Goal: Task Accomplishment & Management: Manage account settings

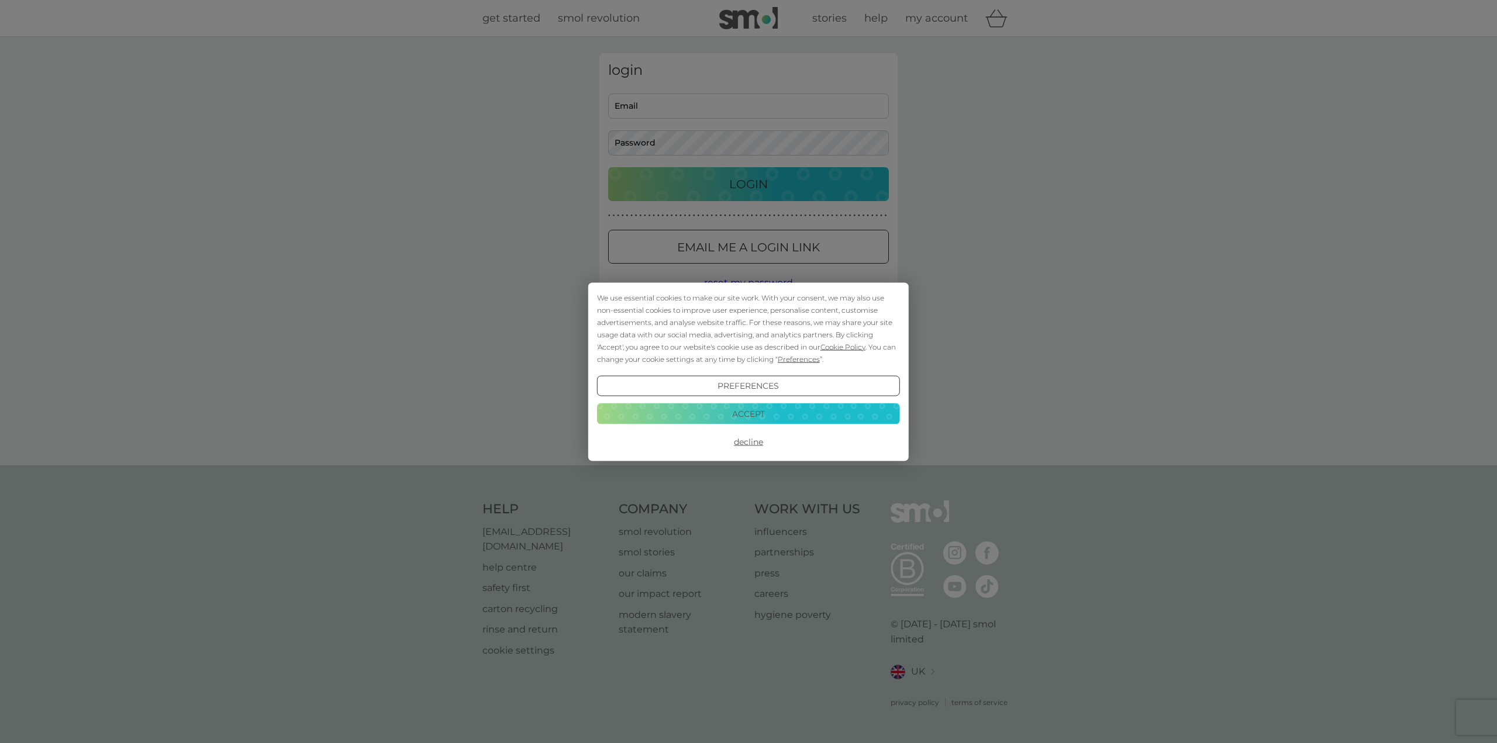
click at [797, 411] on button "Accept" at bounding box center [748, 413] width 303 height 21
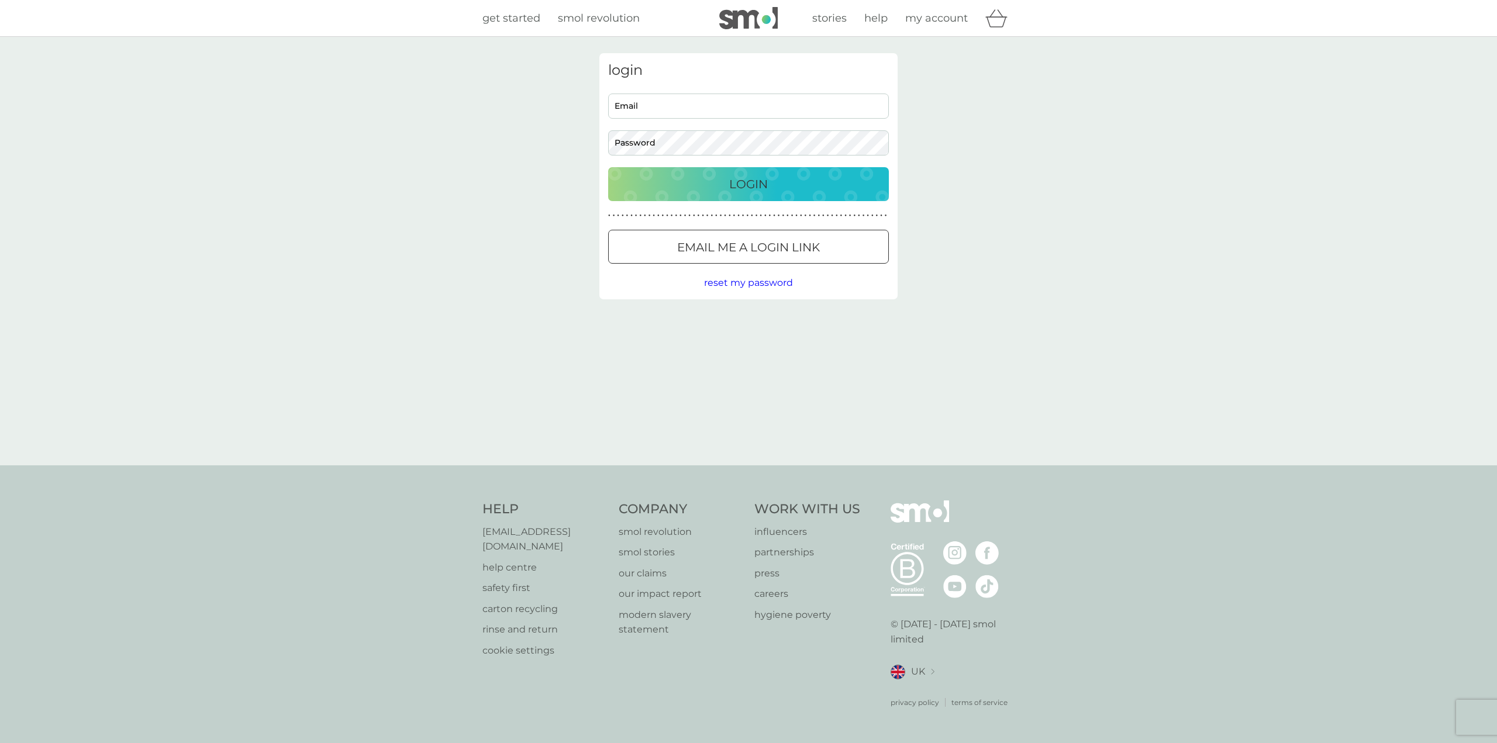
click at [707, 111] on input "Email" at bounding box center [748, 106] width 281 height 25
type input "[EMAIL_ADDRESS][DOMAIN_NAME]"
click at [778, 241] on p "Email me a login link" at bounding box center [748, 247] width 143 height 19
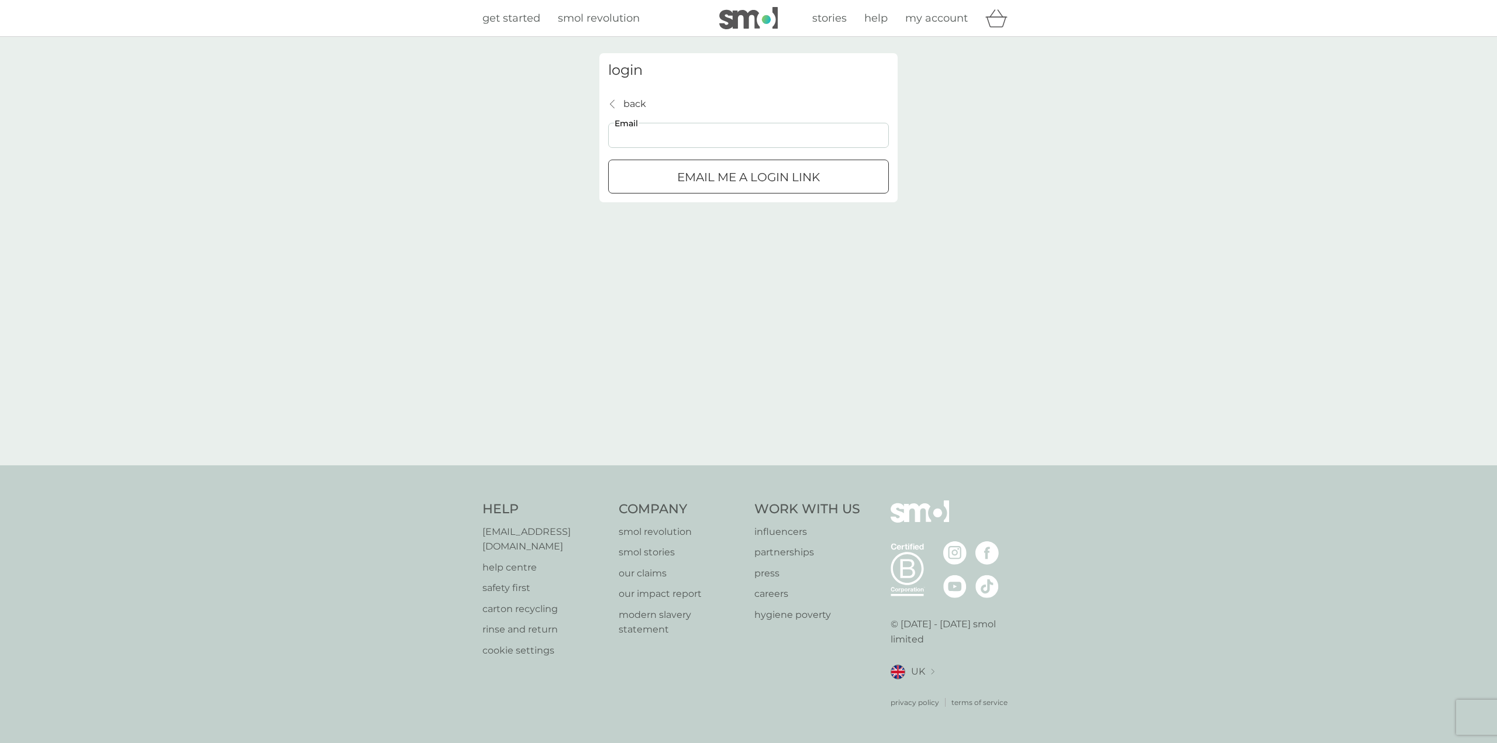
click at [673, 141] on input "Email" at bounding box center [748, 135] width 281 height 25
type input "[EMAIL_ADDRESS][DOMAIN_NAME]"
click button "Email me a login link" at bounding box center [748, 177] width 281 height 34
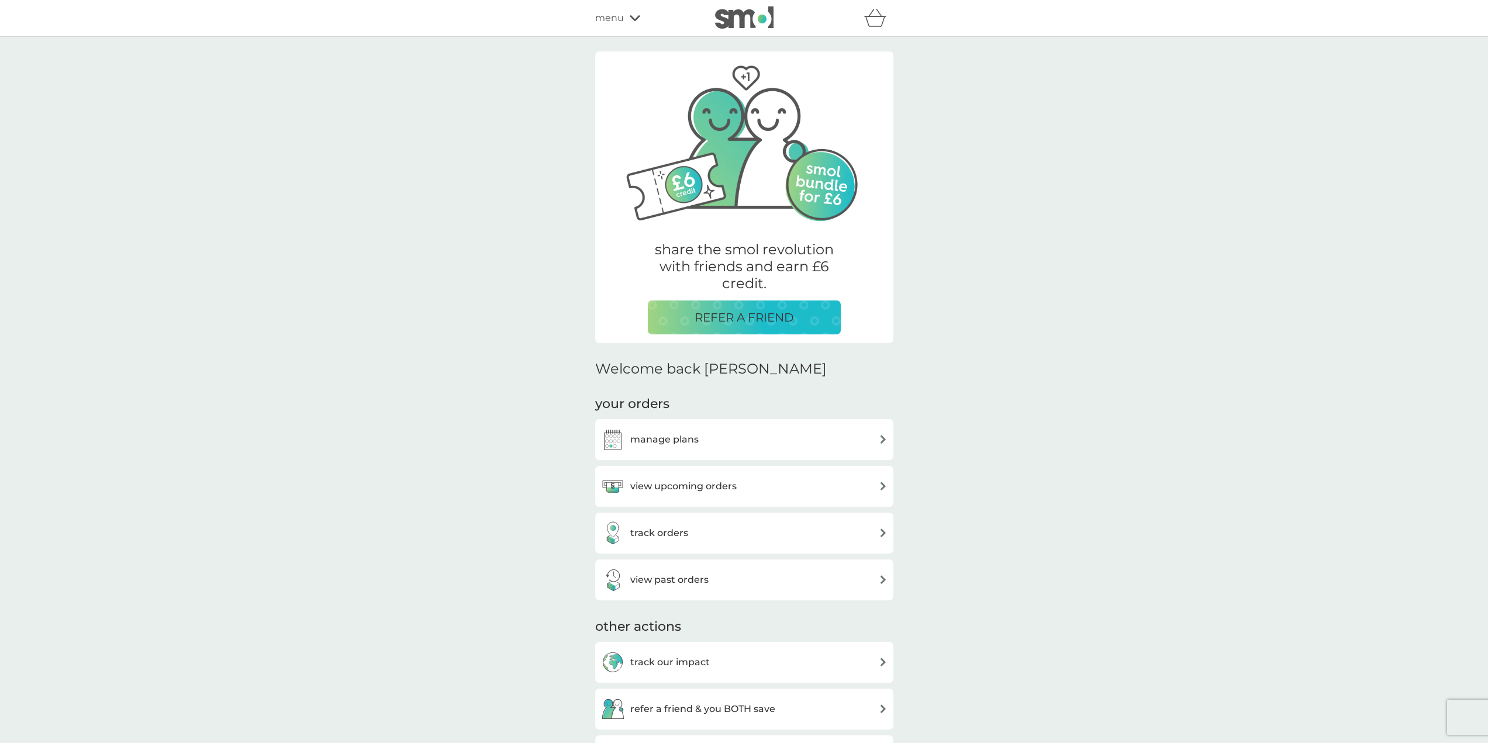
click at [745, 449] on div "manage plans" at bounding box center [744, 439] width 286 height 23
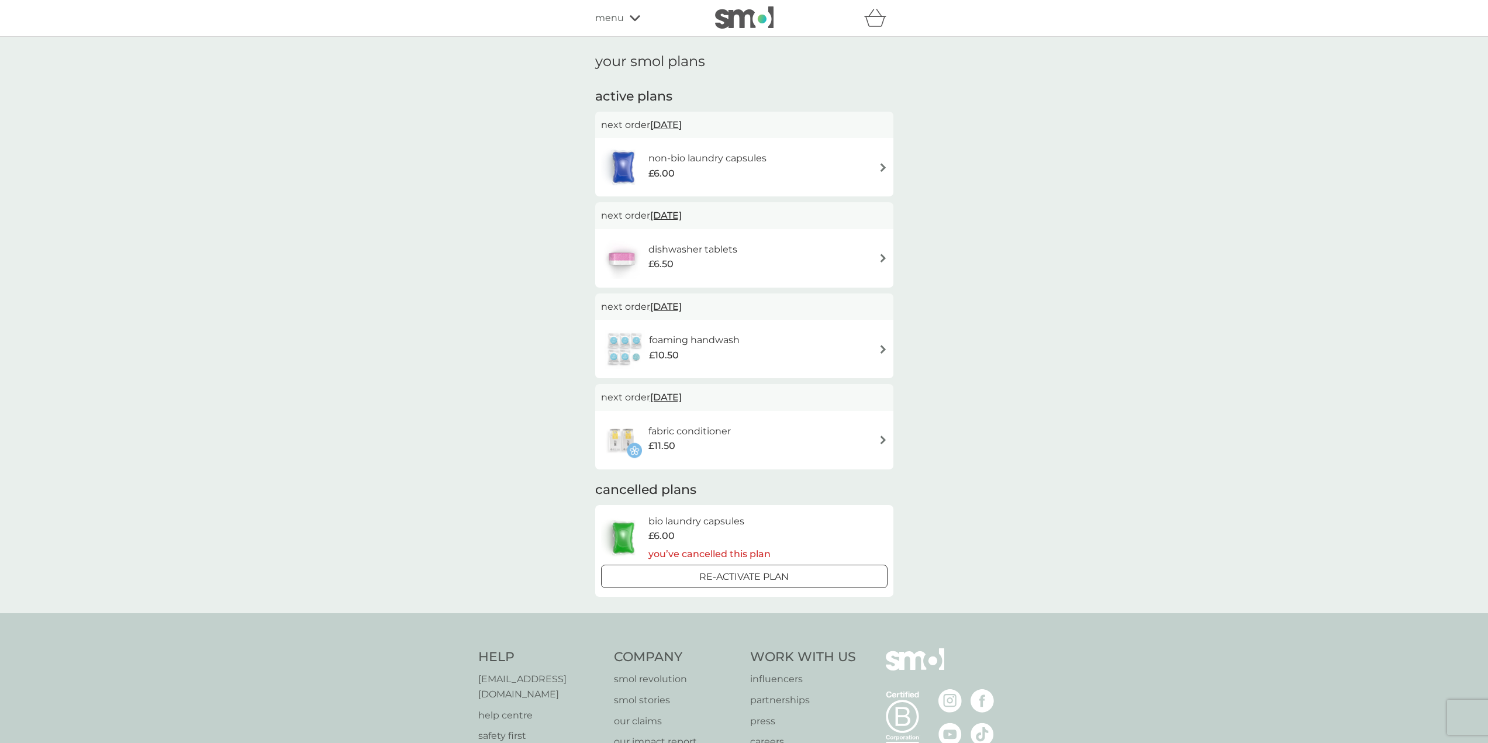
click at [859, 250] on div "dishwasher tablets £6.50" at bounding box center [744, 258] width 286 height 41
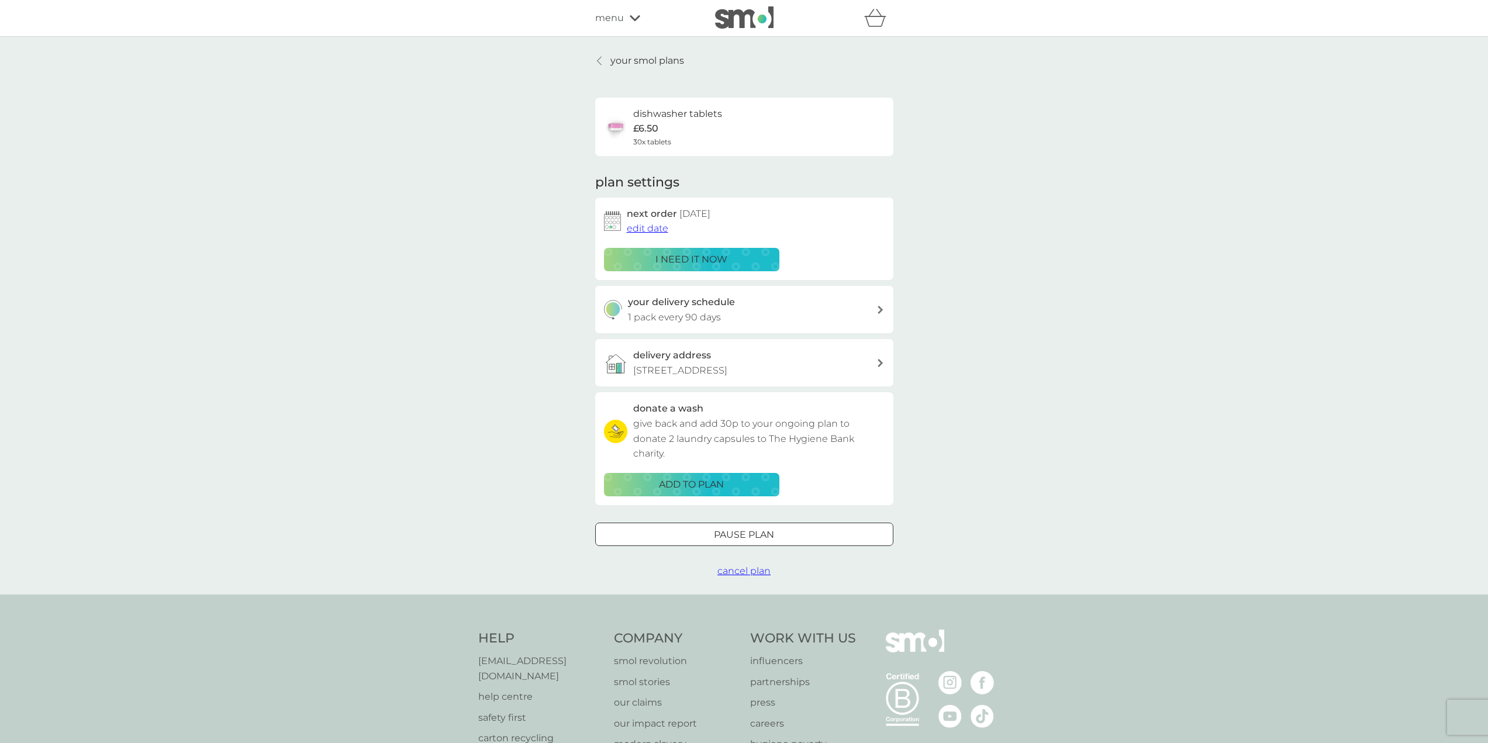
click at [819, 543] on div "Pause plan" at bounding box center [744, 534] width 297 height 15
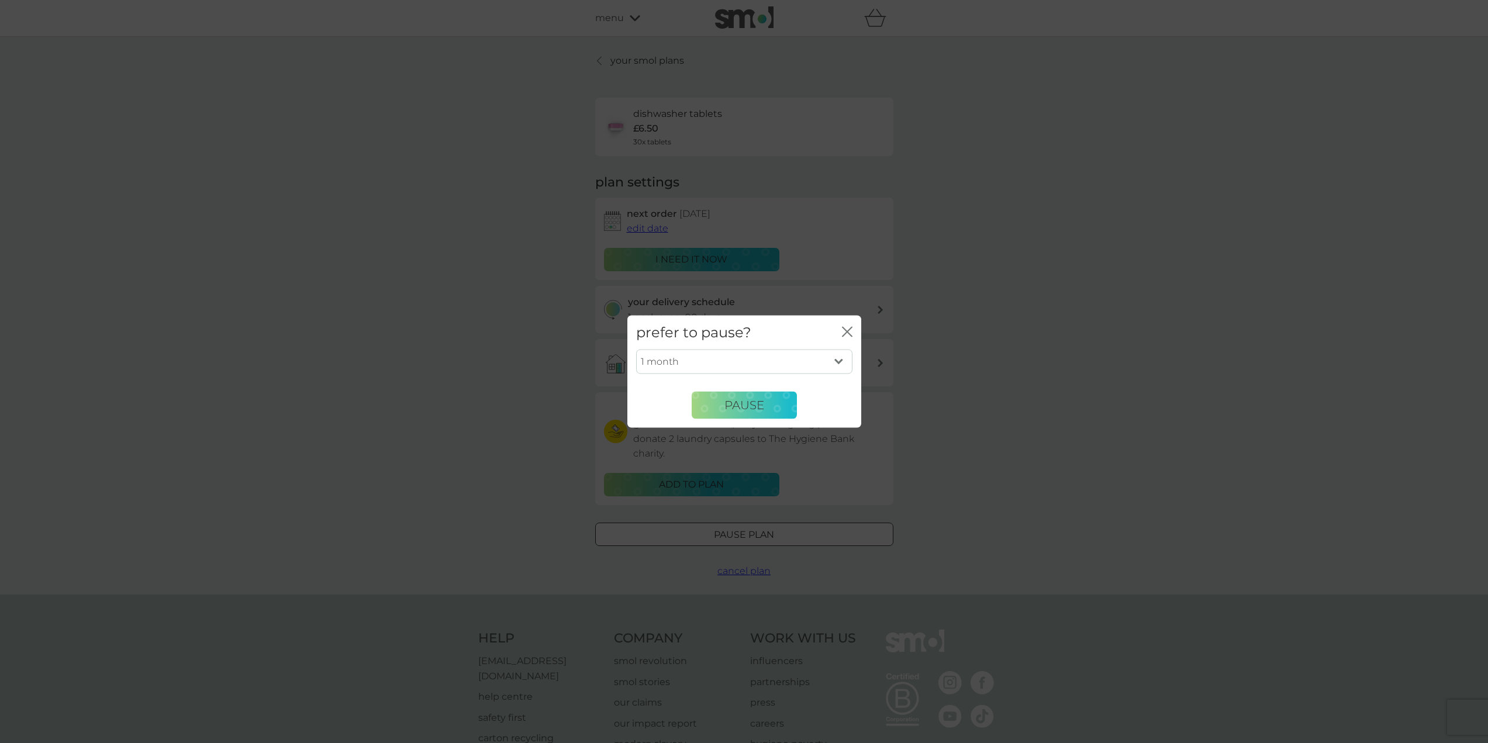
click at [802, 360] on select "1 month 2 months 3 months 4 months 5 months 6 months" at bounding box center [744, 362] width 216 height 25
select select "3"
click at [636, 350] on select "1 month 2 months 3 months 4 months 5 months 6 months" at bounding box center [744, 362] width 216 height 25
click at [771, 399] on button "Pause" at bounding box center [744, 405] width 105 height 28
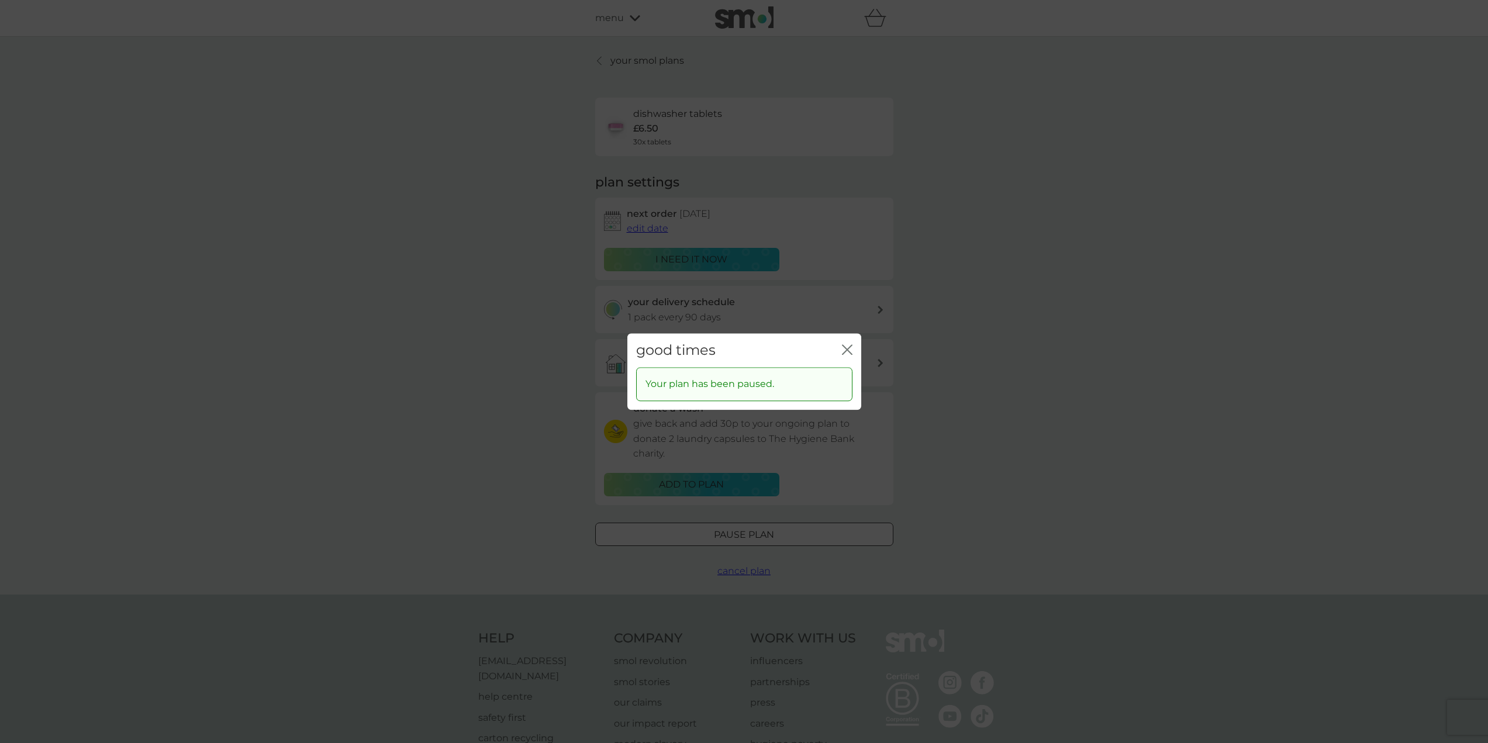
click at [1025, 359] on div "good times close Your plan has been paused." at bounding box center [744, 371] width 1488 height 743
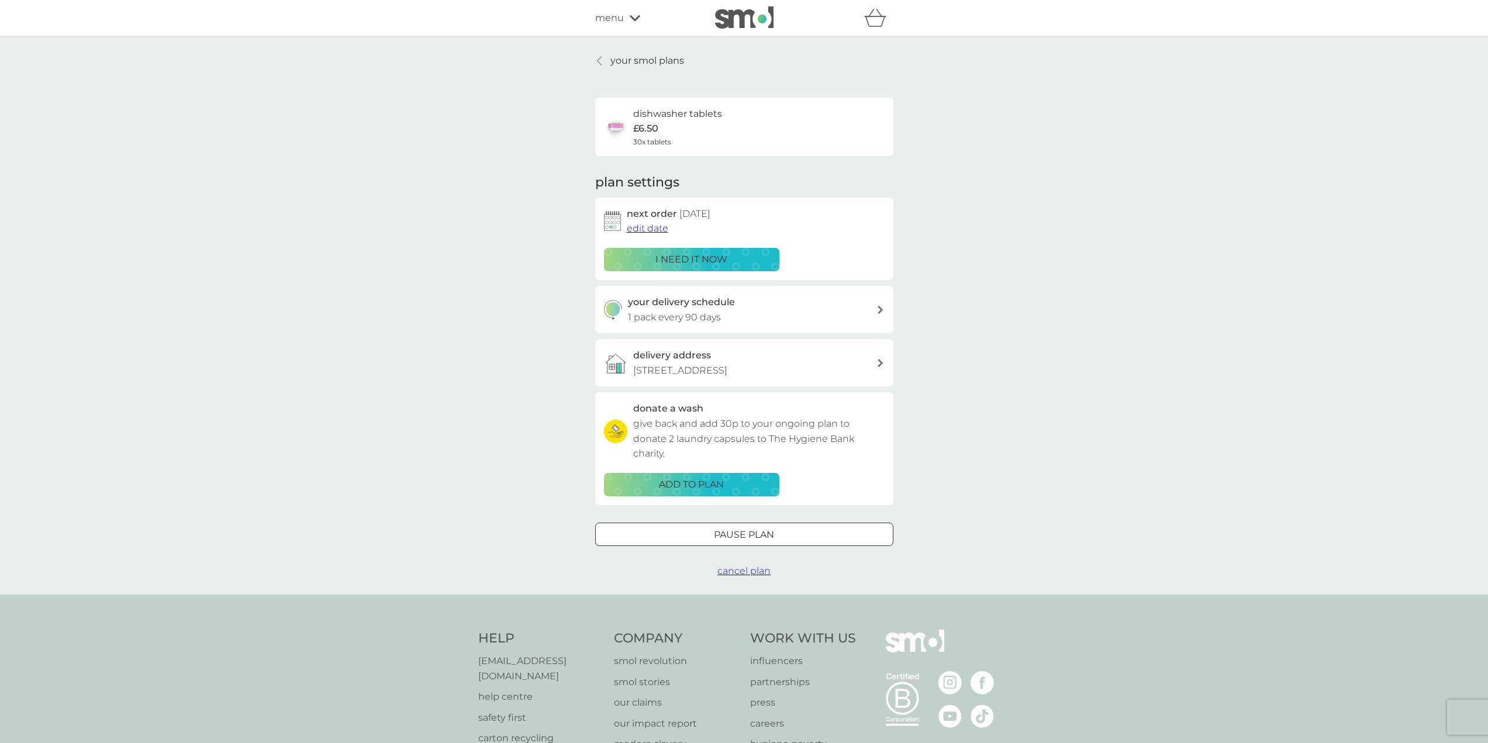
click at [623, 56] on p "your smol plans" at bounding box center [647, 60] width 74 height 15
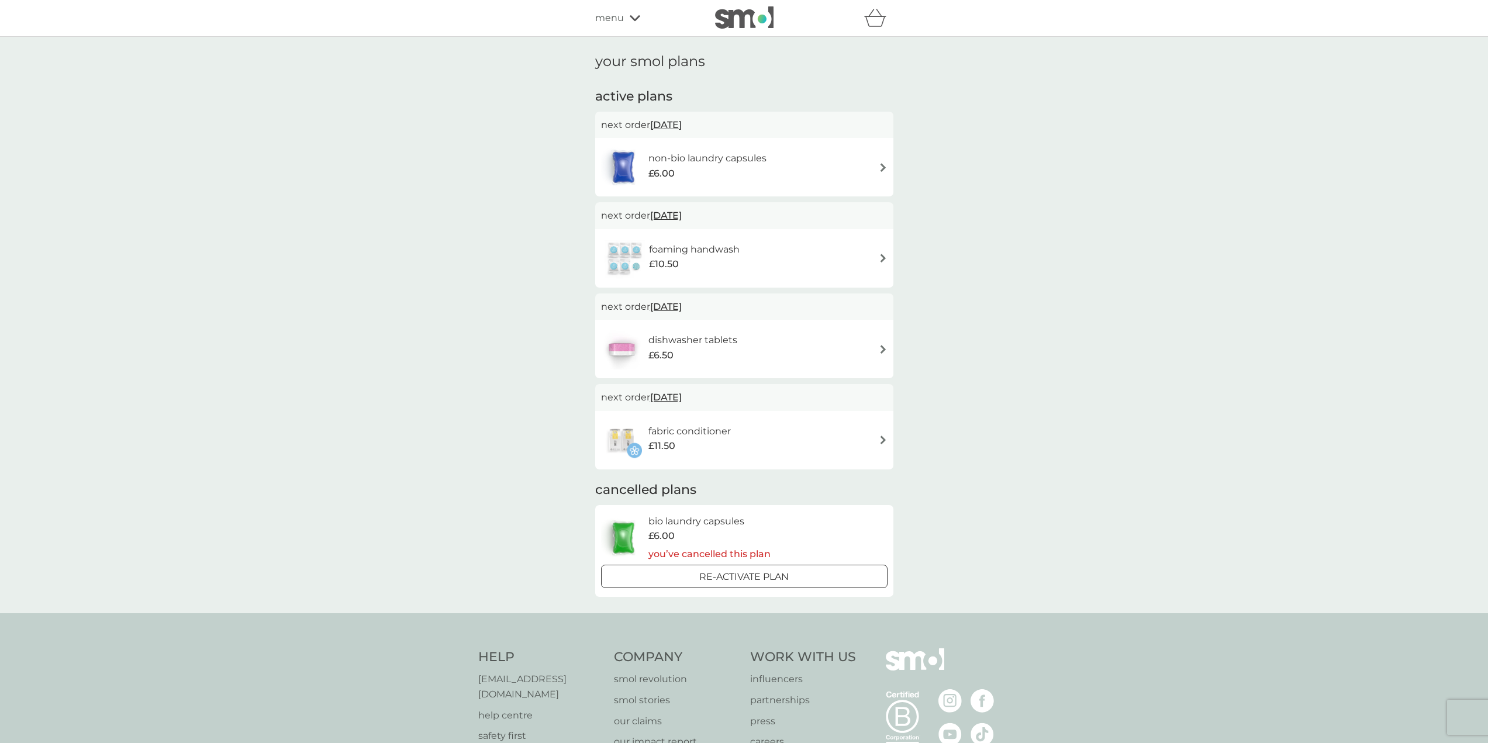
click at [624, 15] on div "menu" at bounding box center [644, 18] width 99 height 15
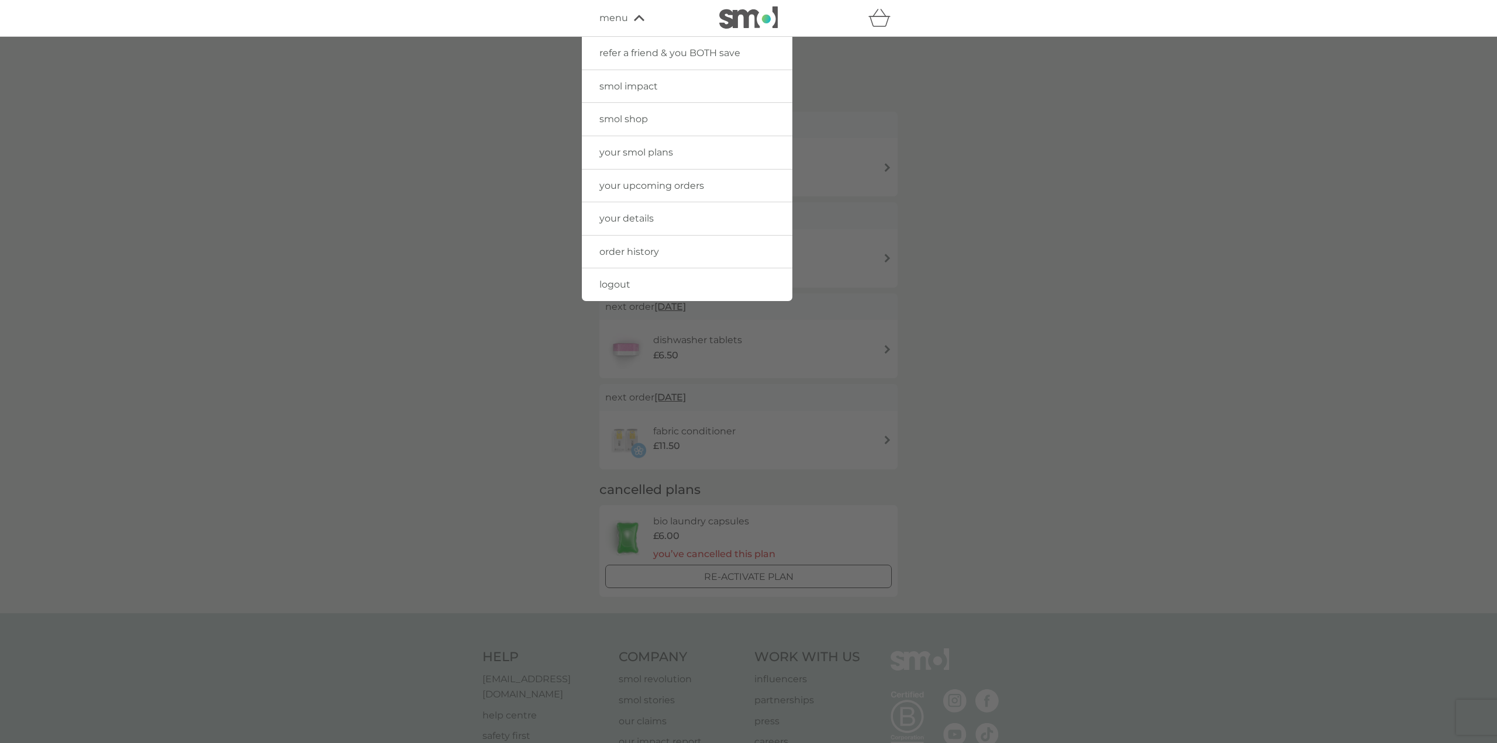
click at [1122, 261] on div at bounding box center [748, 408] width 1497 height 743
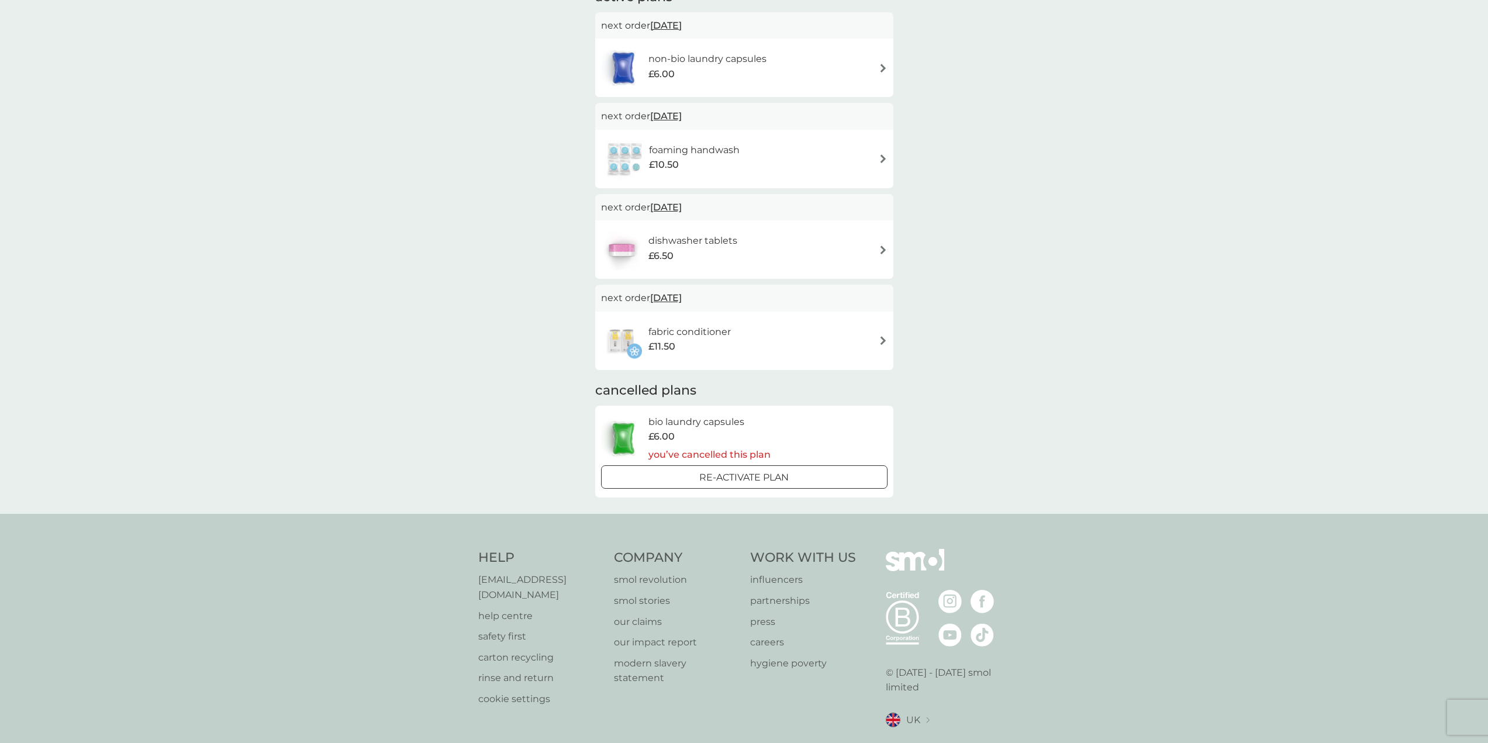
scroll to position [133, 0]
